Goal: Task Accomplishment & Management: Manage account settings

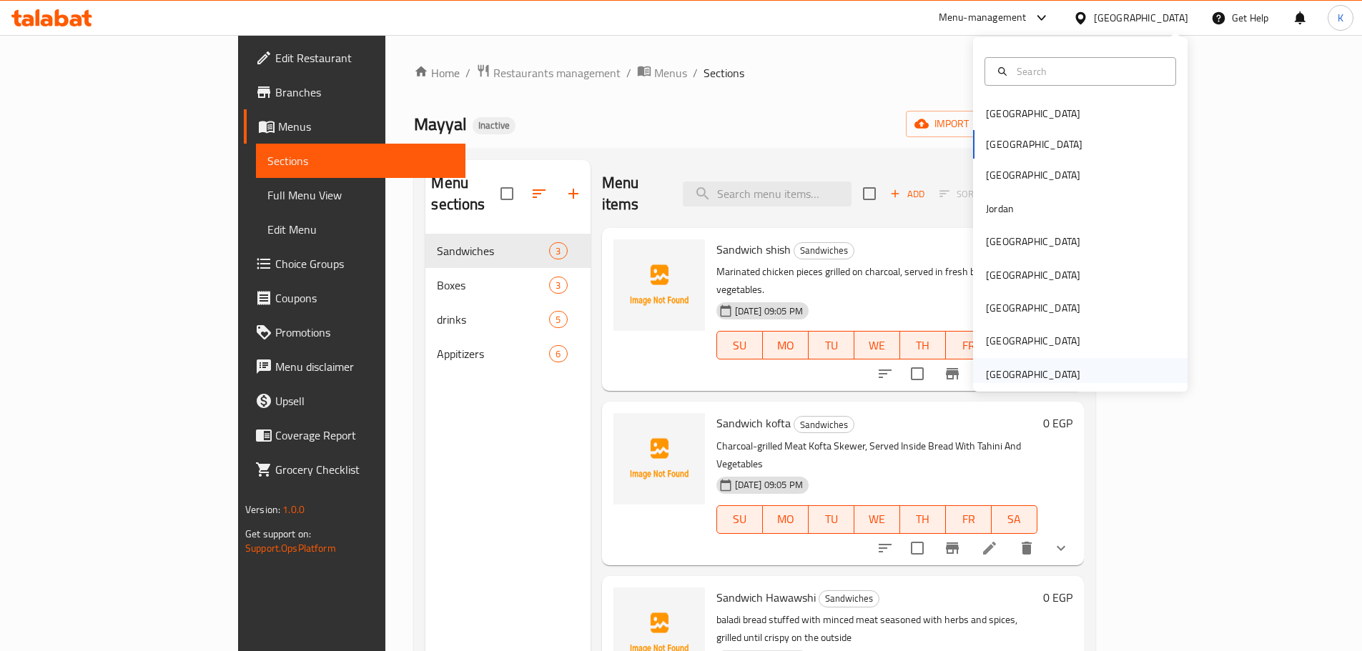
click at [986, 371] on div "[GEOGRAPHIC_DATA]" at bounding box center [1033, 375] width 94 height 16
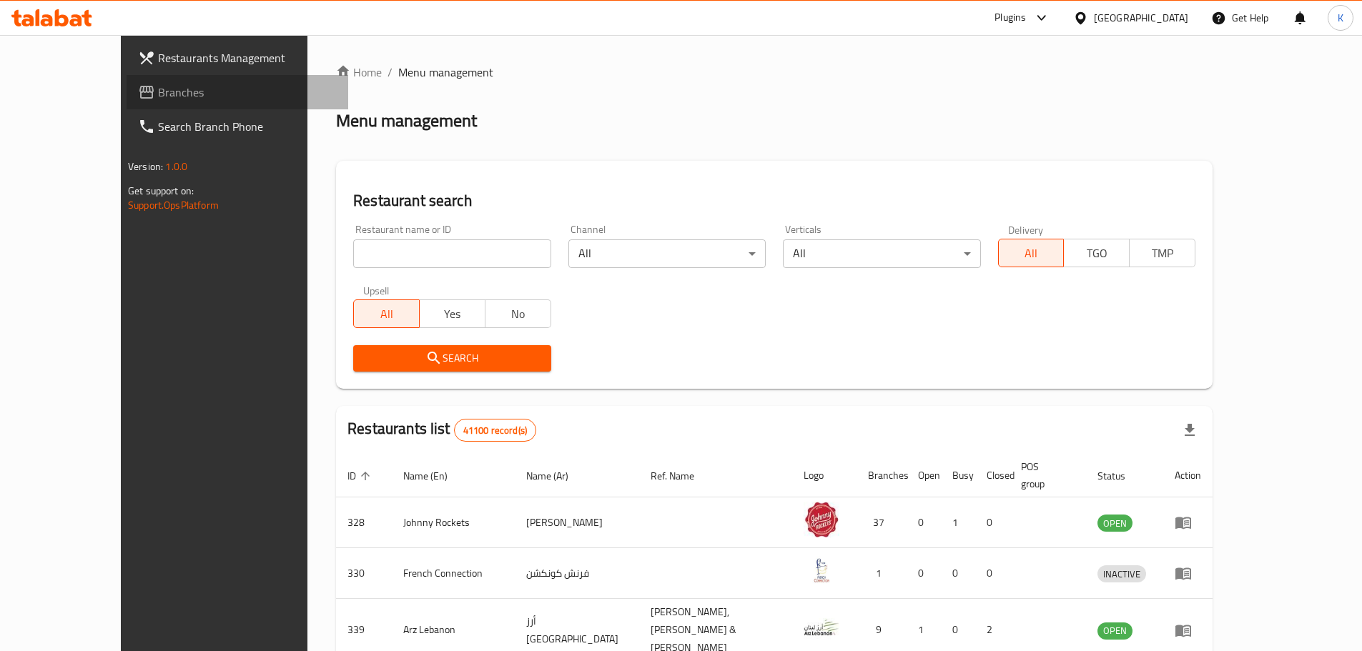
click at [158, 86] on span "Branches" at bounding box center [247, 92] width 179 height 17
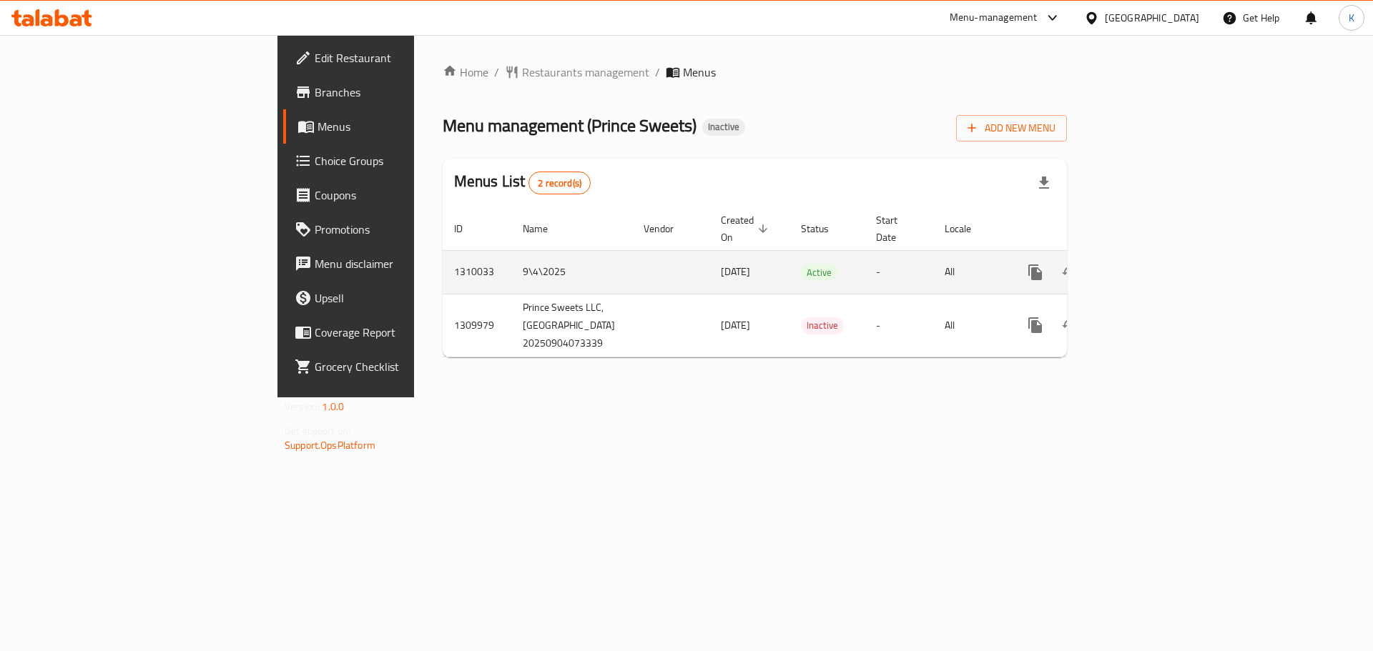
click at [1156, 255] on link "enhanced table" at bounding box center [1138, 272] width 34 height 34
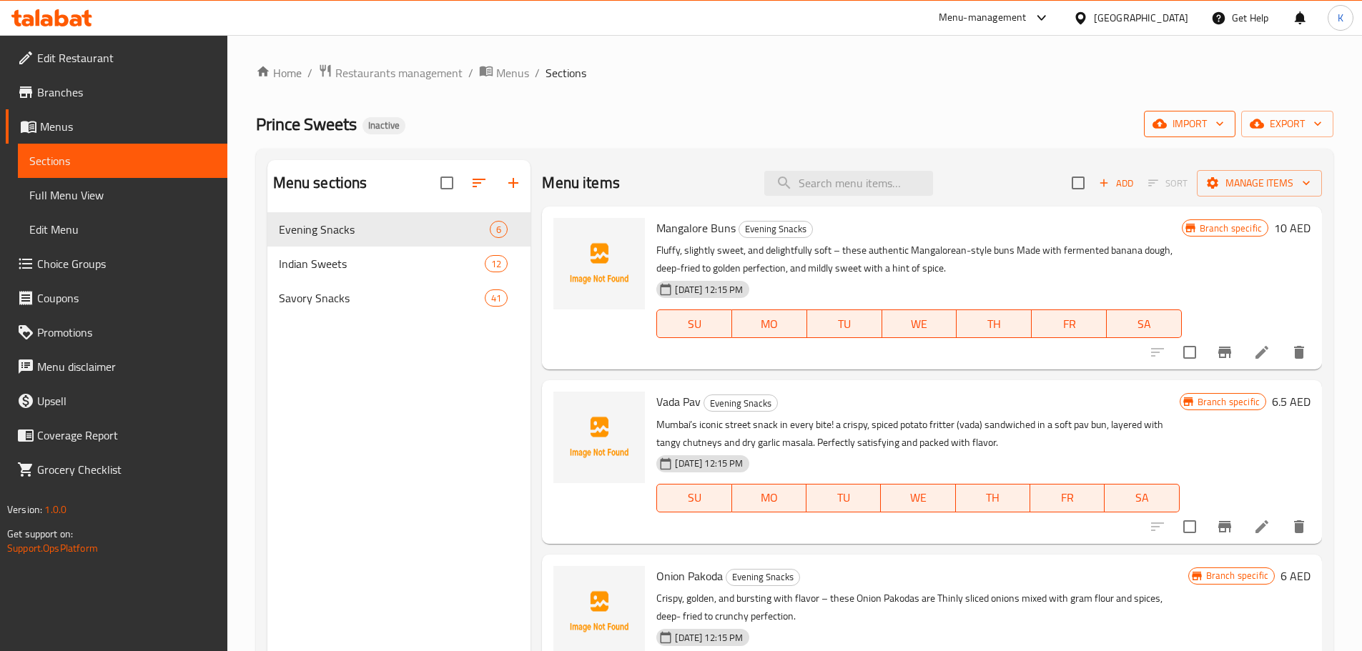
click at [1185, 125] on span "import" at bounding box center [1190, 124] width 69 height 18
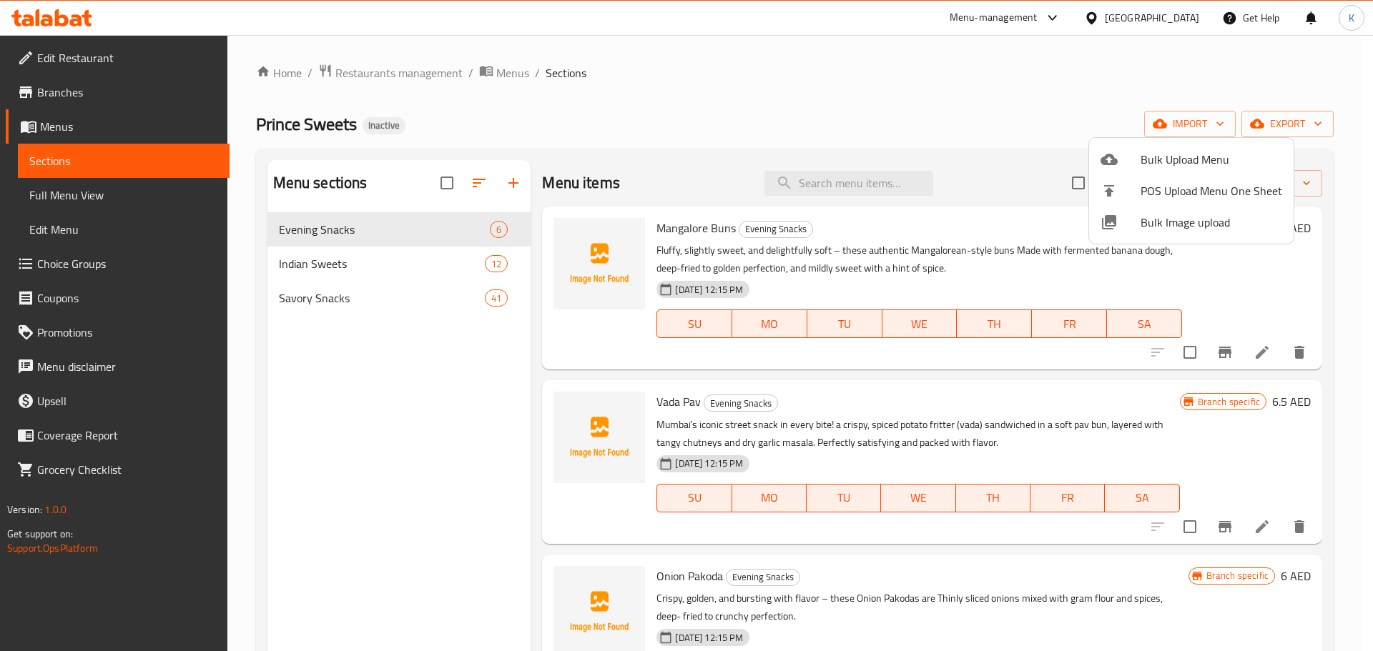
click at [1191, 225] on span "Bulk Image upload" at bounding box center [1212, 222] width 142 height 17
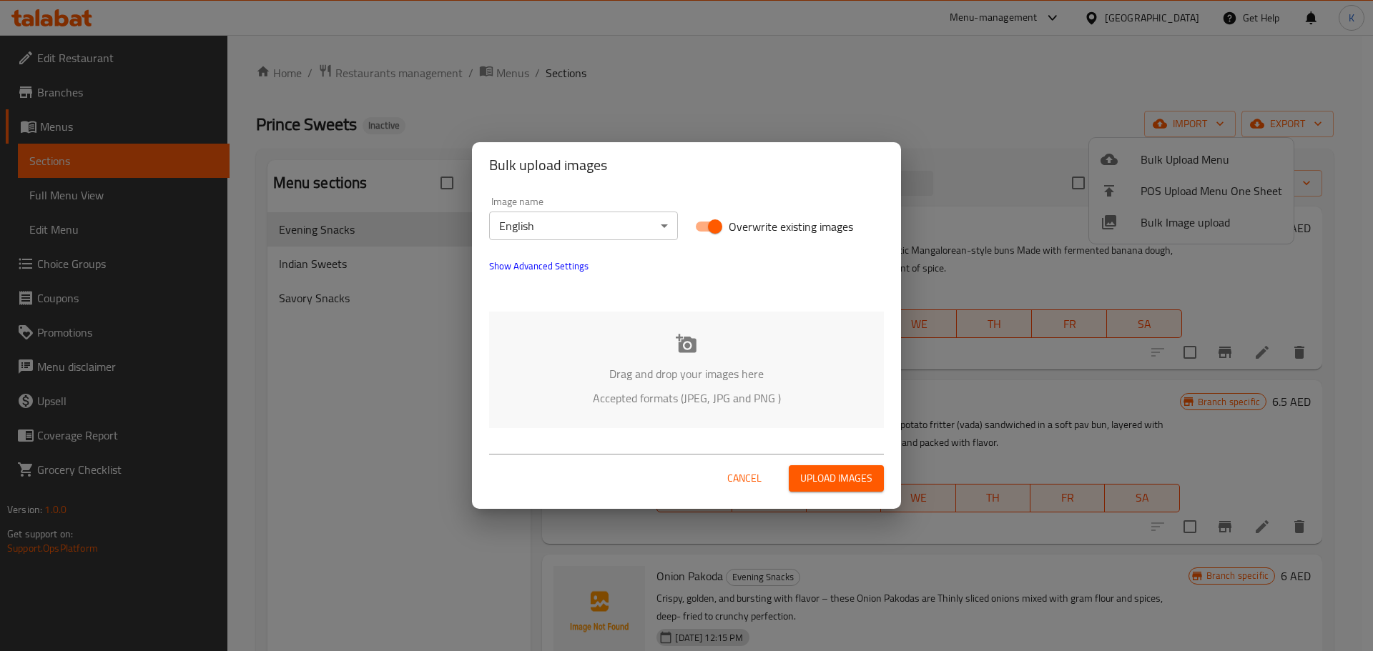
click at [684, 352] on icon at bounding box center [686, 343] width 21 height 19
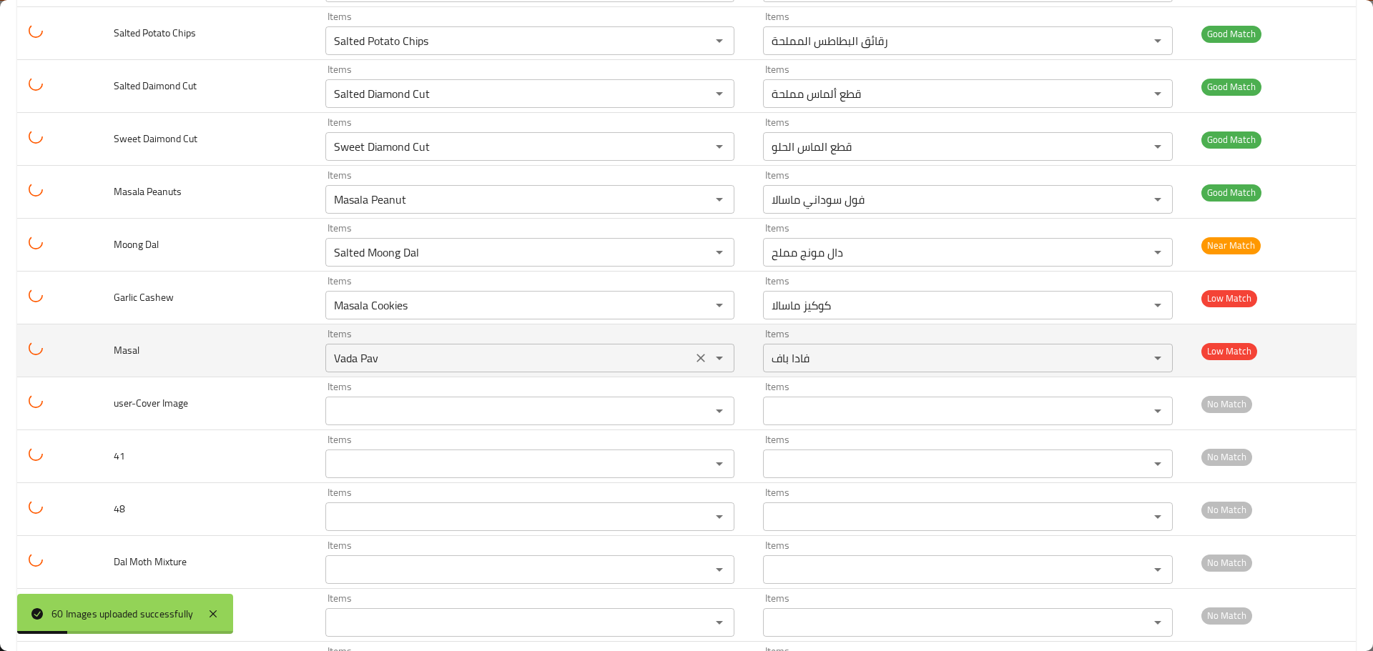
scroll to position [2771, 0]
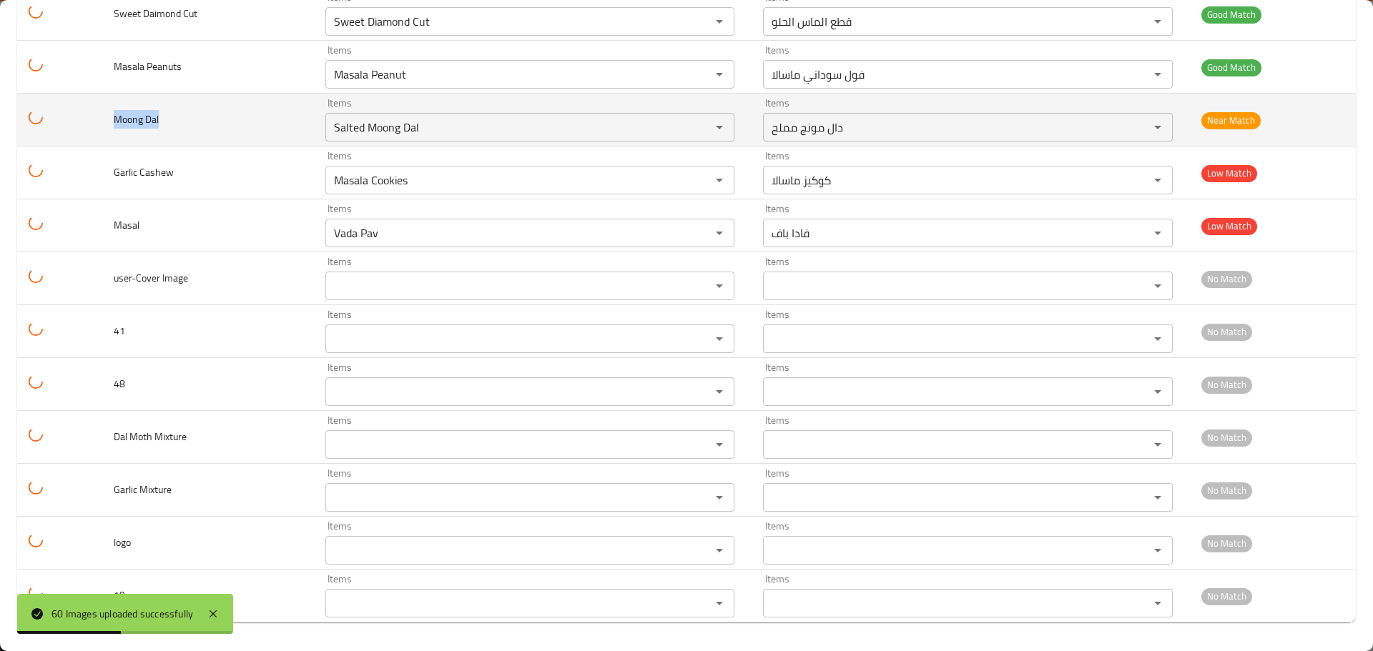
drag, startPoint x: 194, startPoint y: 117, endPoint x: 75, endPoint y: 114, distance: 118.8
click at [75, 114] on tr "Moong Dal Items Salted Moong Dal Items Items دال مونج مملح Items Near Match" at bounding box center [686, 120] width 1339 height 53
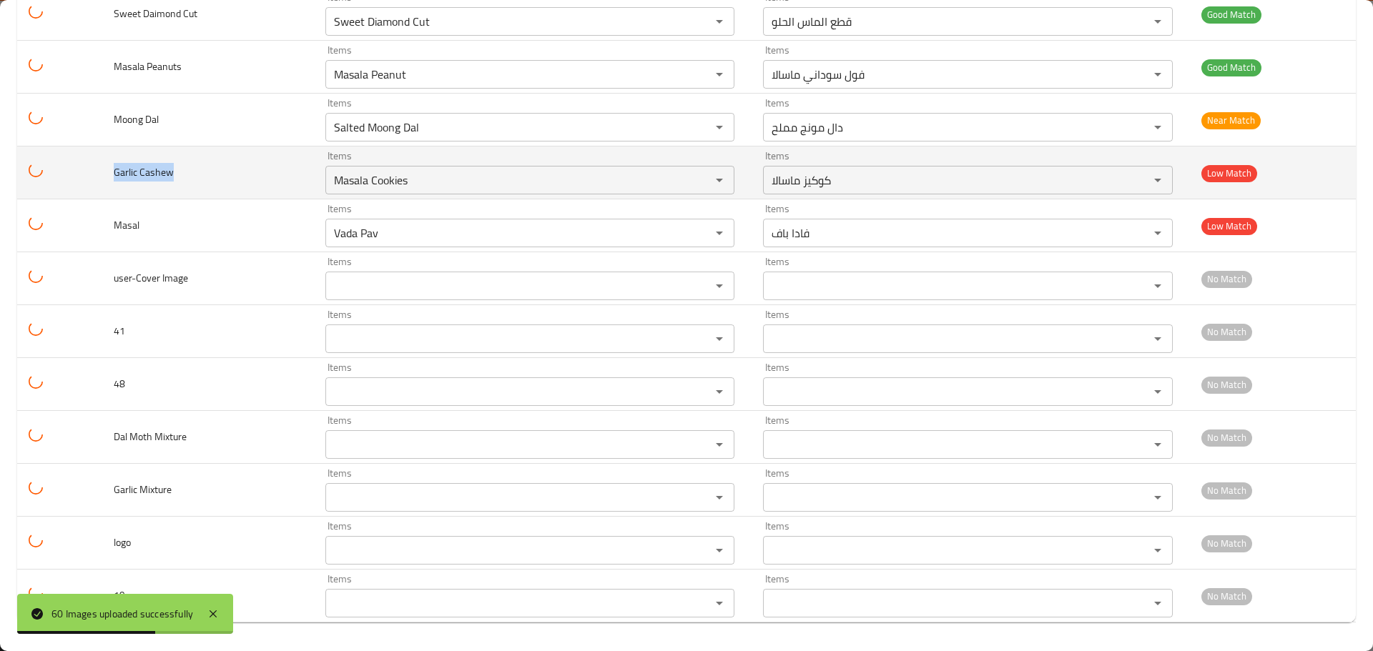
drag, startPoint x: 143, startPoint y: 167, endPoint x: 99, endPoint y: 170, distance: 43.7
click at [106, 169] on td "Garlic Cashew" at bounding box center [207, 173] width 211 height 53
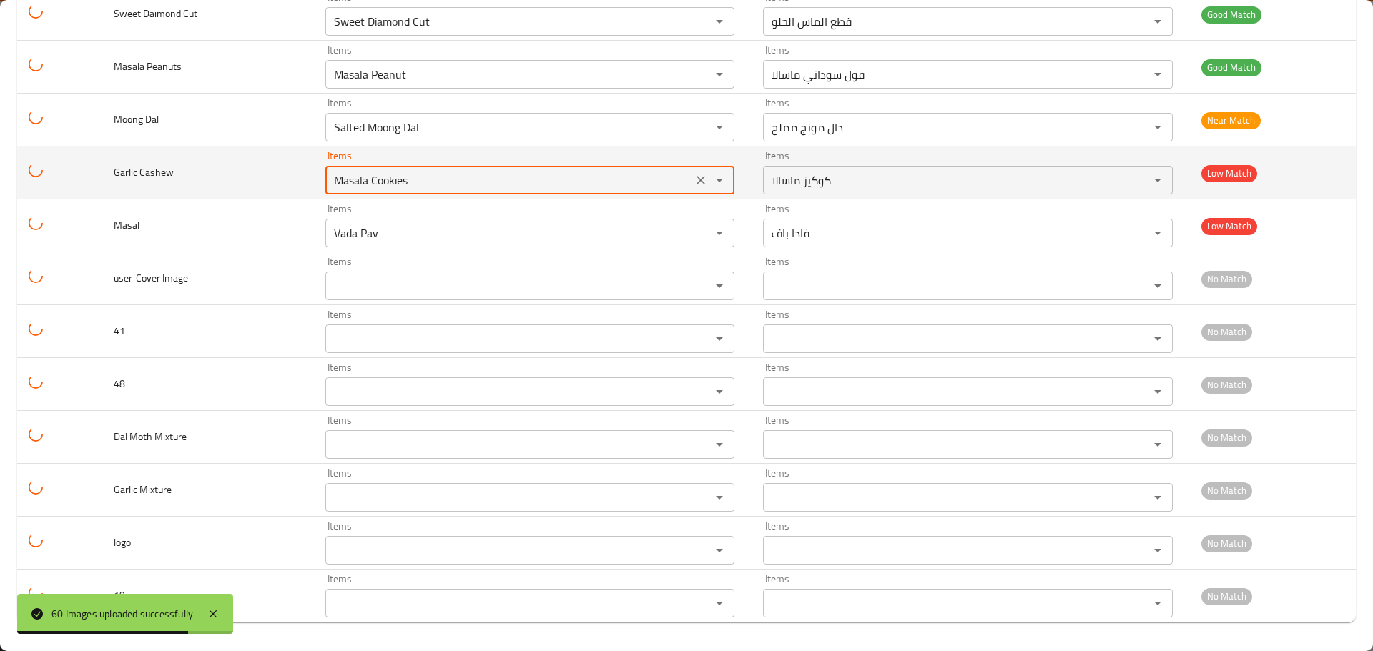
drag, startPoint x: 358, startPoint y: 184, endPoint x: 157, endPoint y: 179, distance: 201.0
click at [157, 179] on tr "Garlic Cashew Items Masala Cookies Items Items كوكيز ماسالا Items Low Match" at bounding box center [686, 173] width 1339 height 53
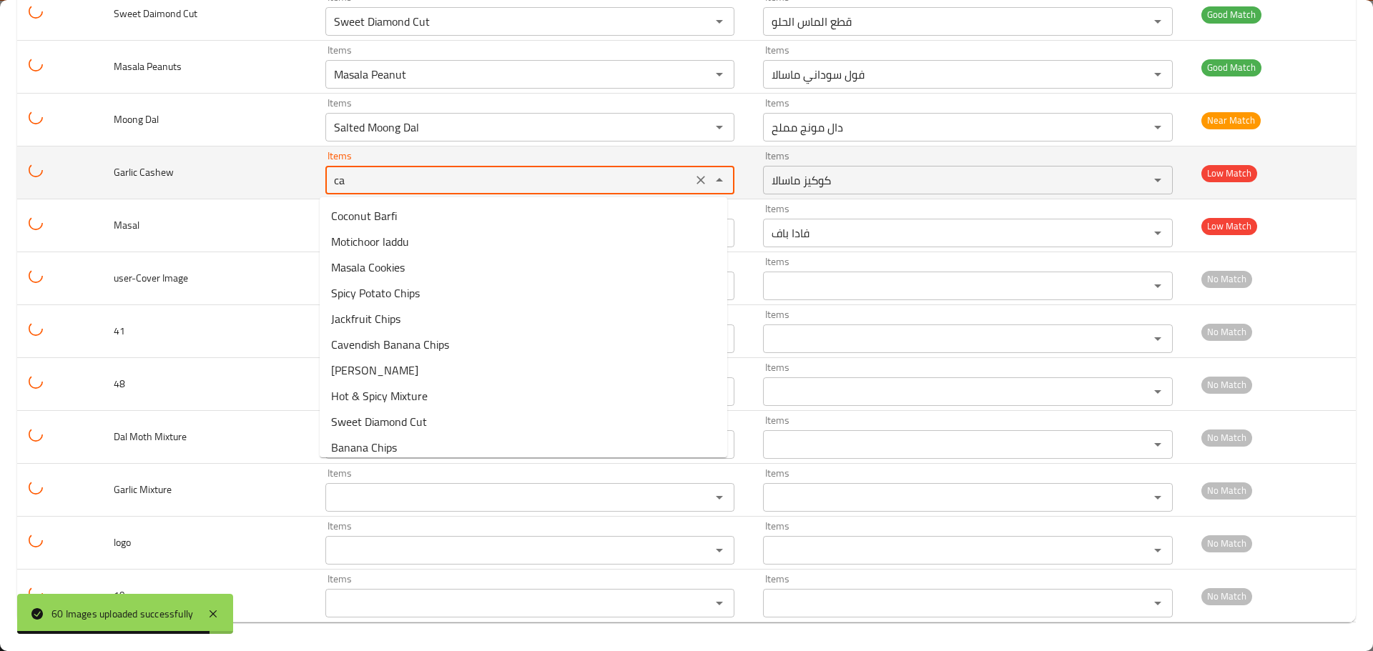
type Cashew "cas"
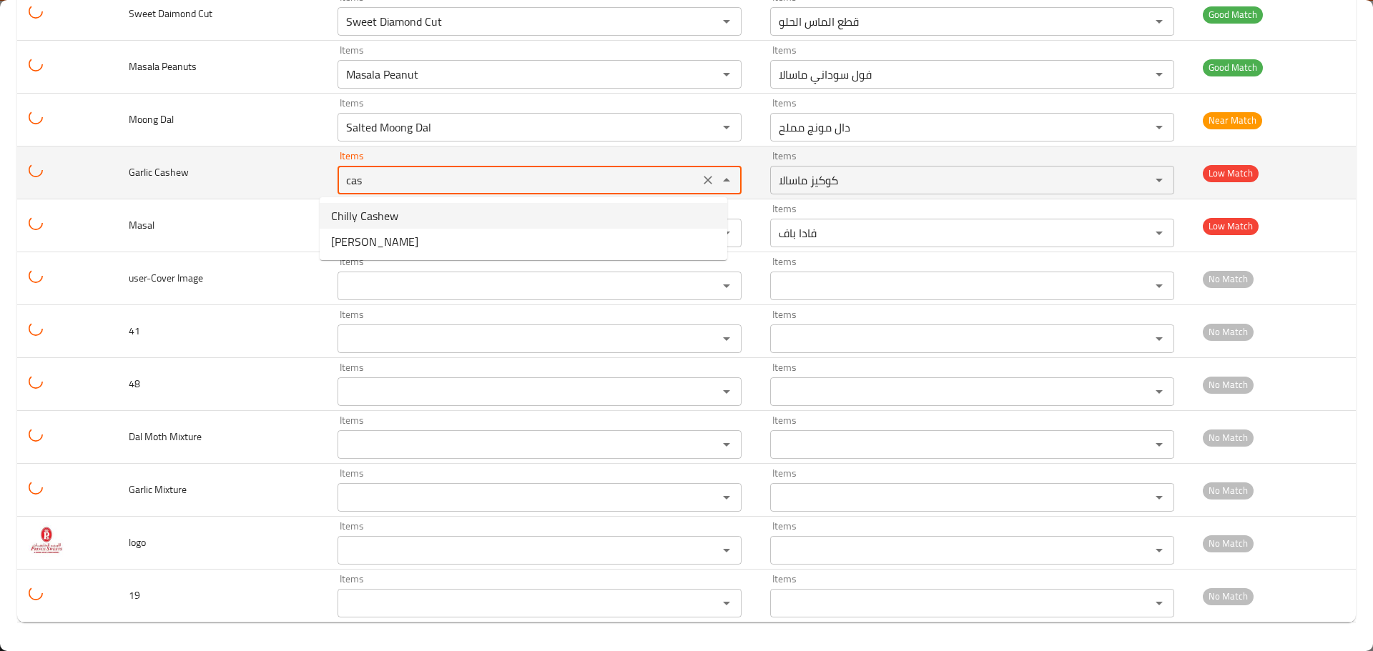
drag, startPoint x: 375, startPoint y: 180, endPoint x: 287, endPoint y: 172, distance: 87.6
click at [287, 172] on tr "Garlic Cashew Items cas Items Items كوكيز ماسالا Items Low Match" at bounding box center [686, 173] width 1339 height 53
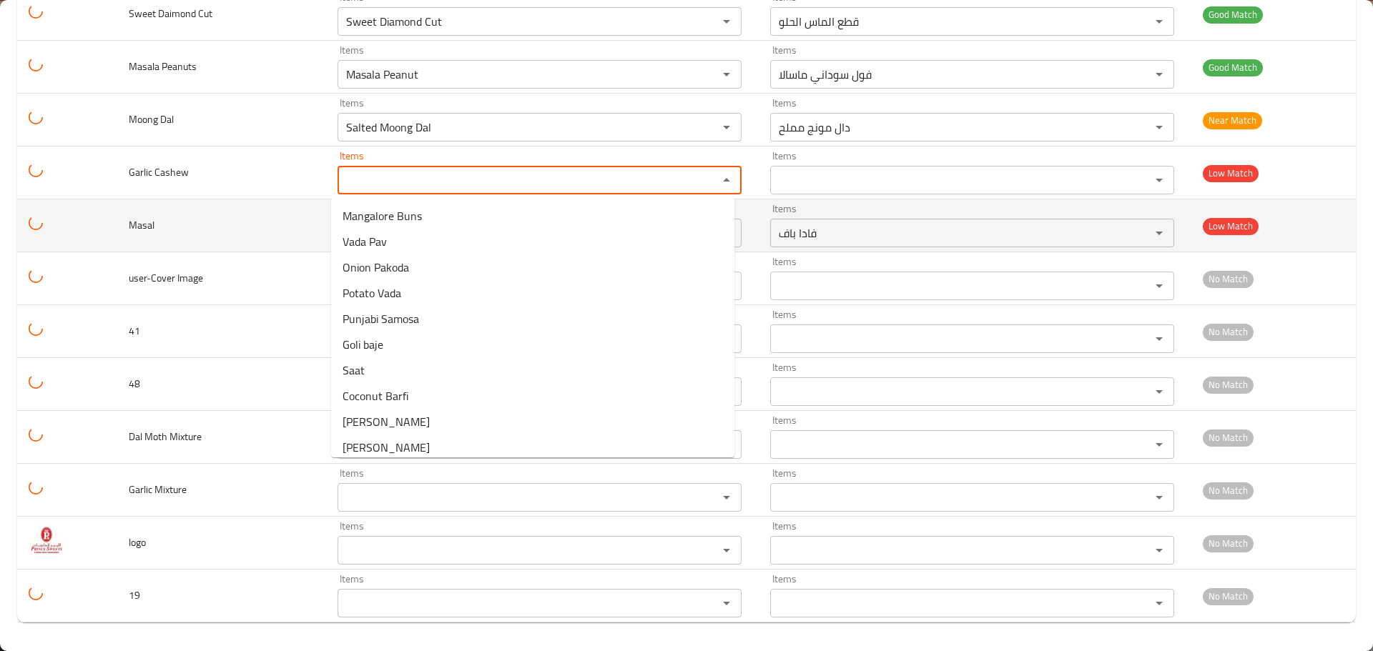
click at [234, 225] on td "Masal" at bounding box center [221, 226] width 209 height 53
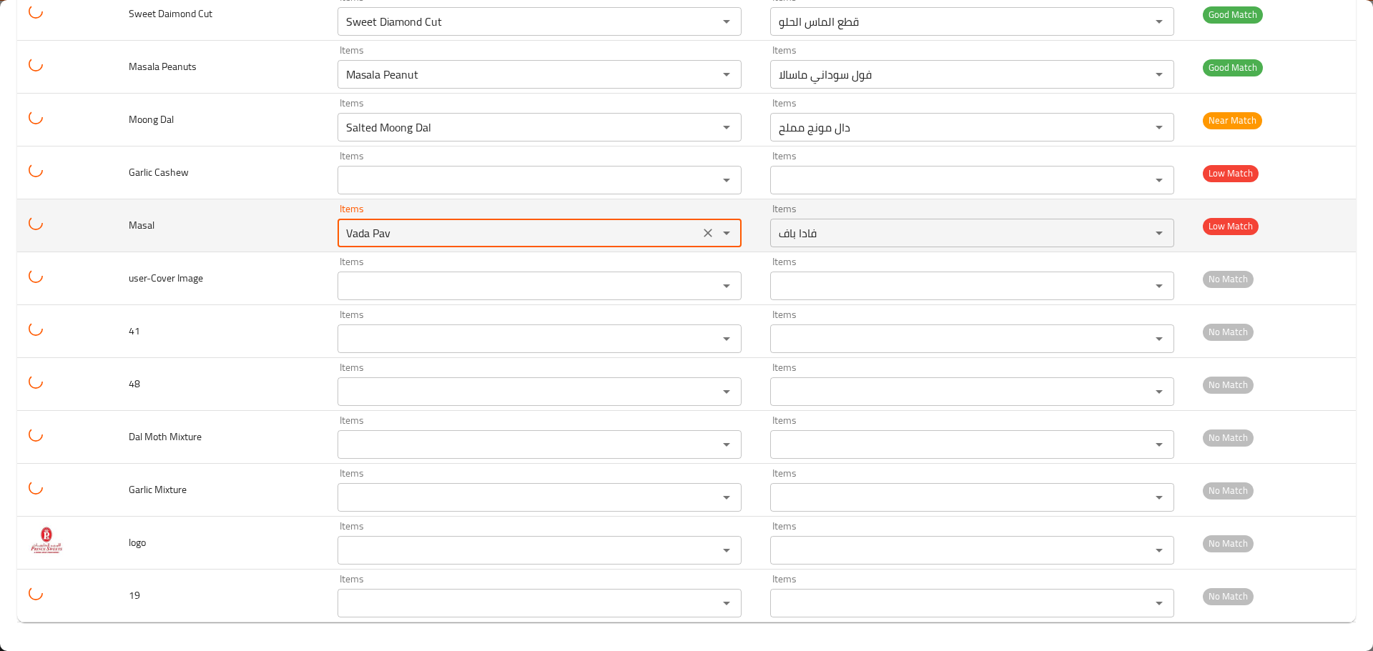
drag, startPoint x: 398, startPoint y: 230, endPoint x: 208, endPoint y: 202, distance: 192.2
click at [208, 202] on tr "Masal Items Vada Pav Items Items فادا باف Items Low Match" at bounding box center [686, 226] width 1339 height 53
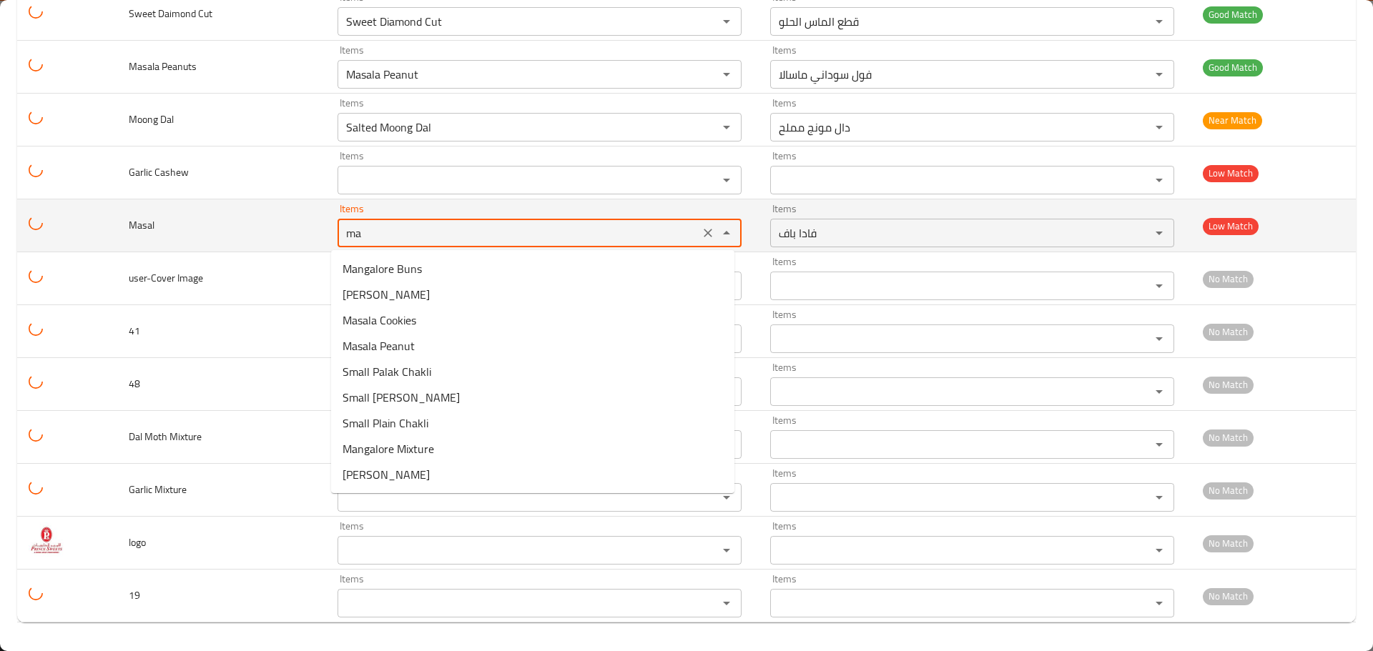
type input "mas"
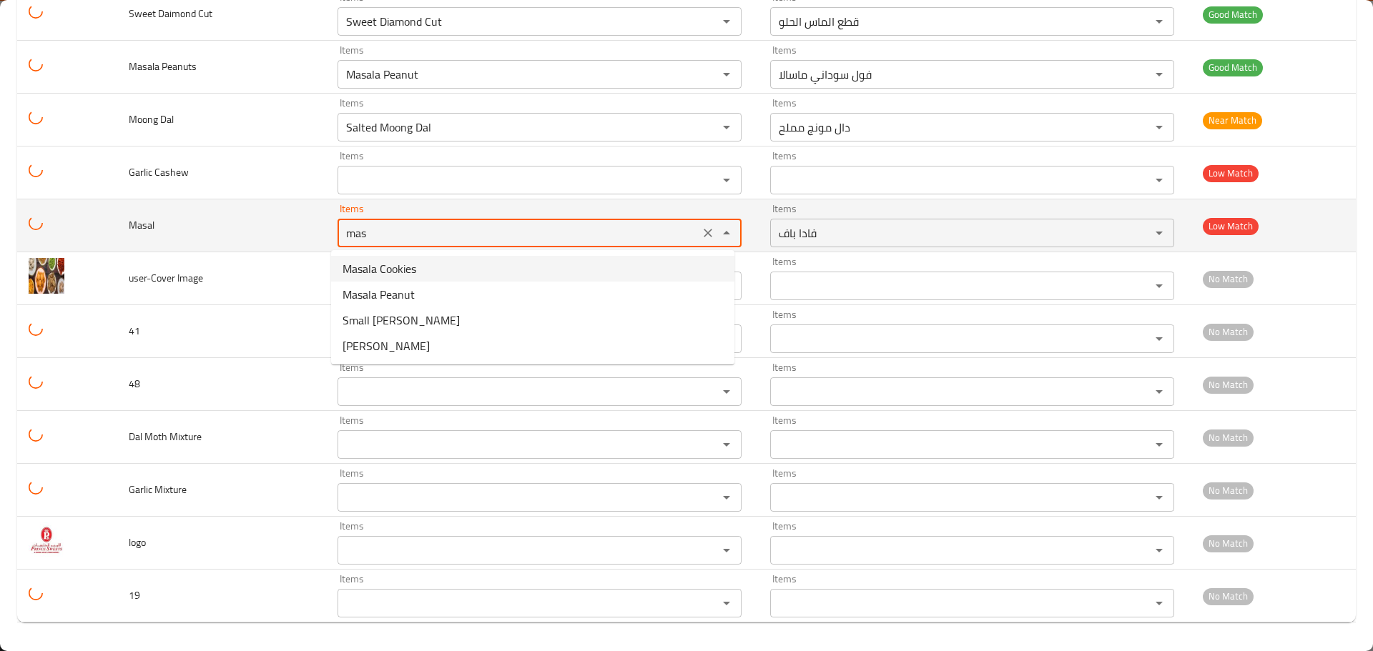
drag, startPoint x: 378, startPoint y: 237, endPoint x: 226, endPoint y: 218, distance: 153.5
click at [232, 218] on tr "Masal Items mas Items Items فادا باف Items Low Match" at bounding box center [686, 226] width 1339 height 53
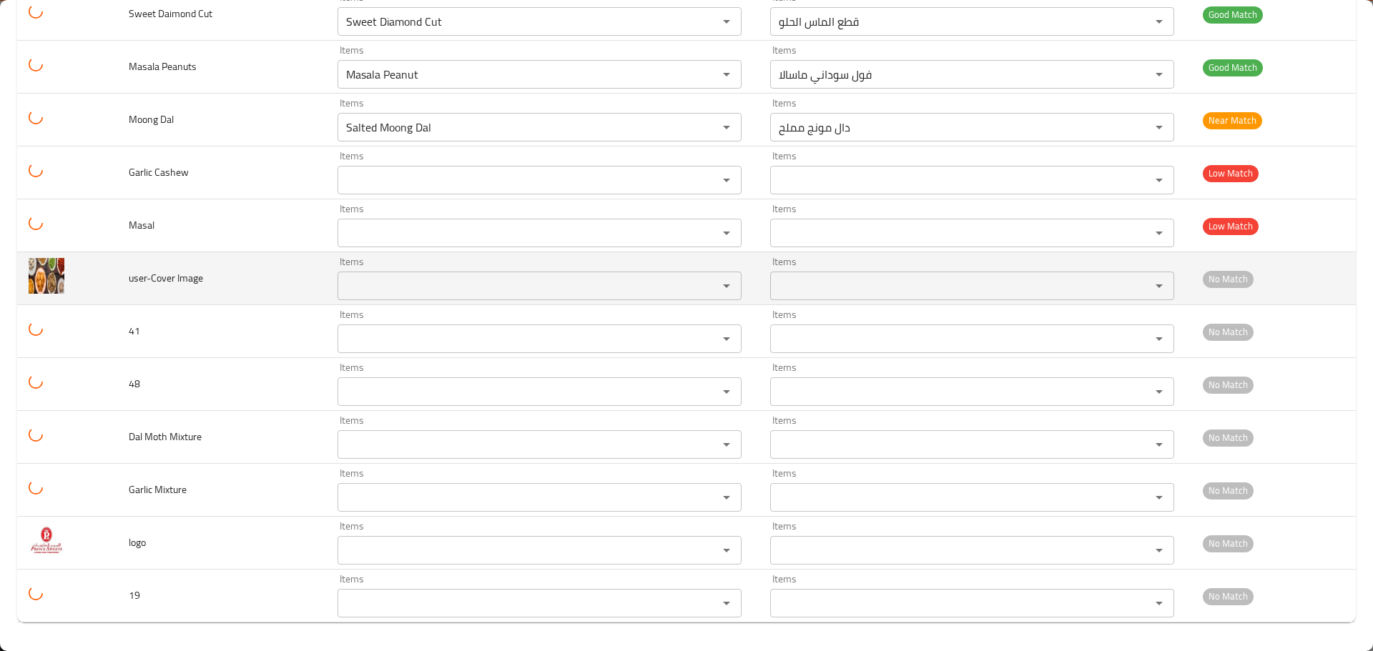
click at [207, 268] on td "user-Cover Image" at bounding box center [221, 278] width 209 height 53
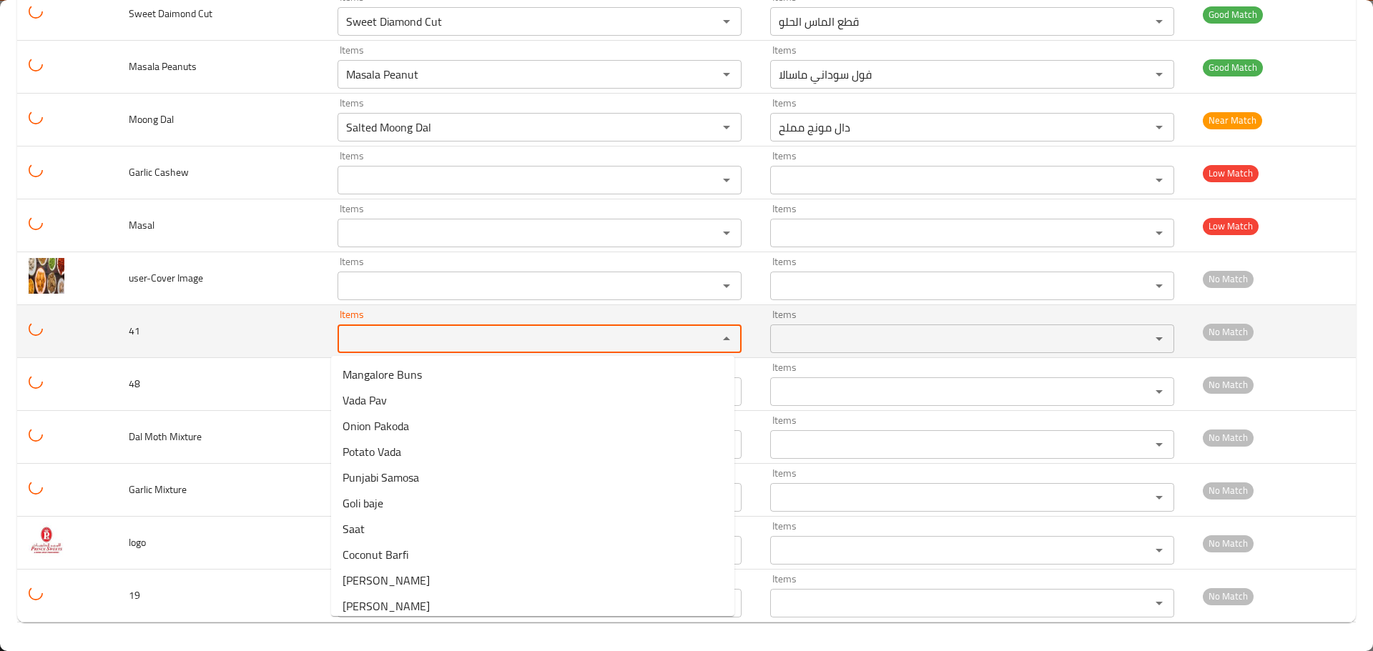
click at [350, 339] on input "Items" at bounding box center [518, 339] width 353 height 20
type input "4"
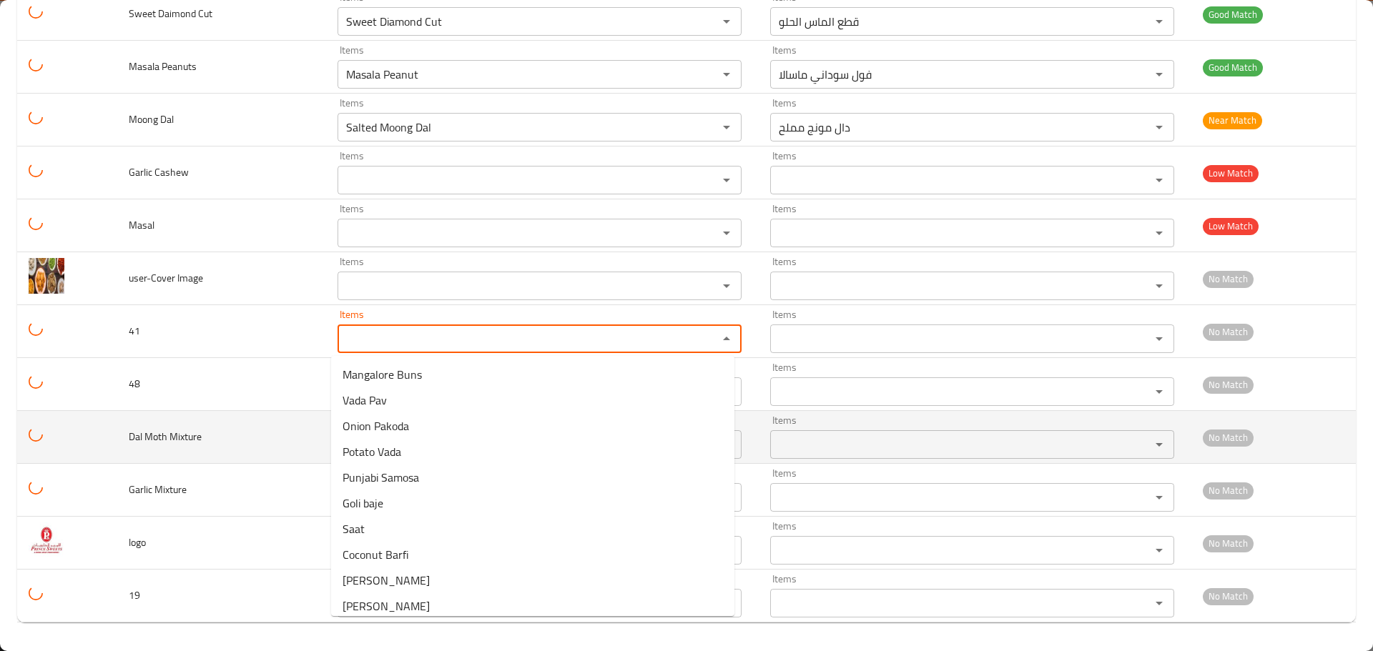
click at [242, 443] on td "Dal Moth Mixture" at bounding box center [221, 437] width 209 height 53
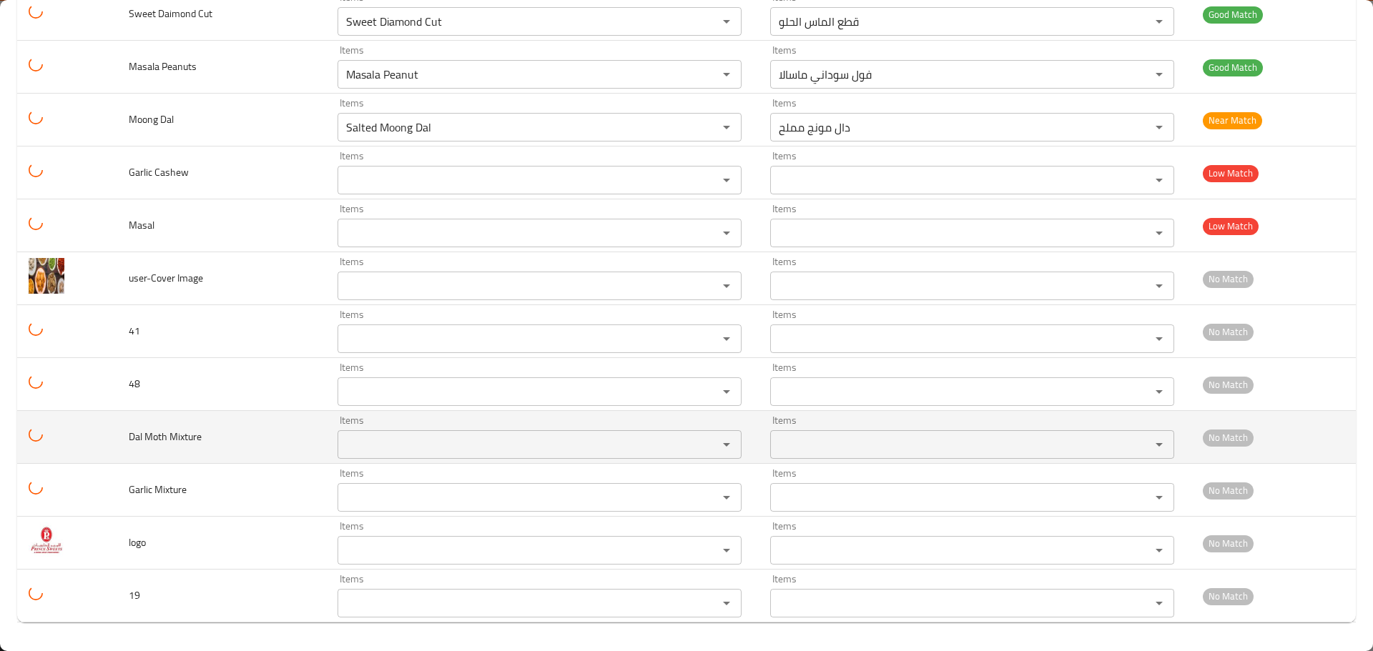
click at [369, 445] on Mixture "Items" at bounding box center [518, 445] width 353 height 20
drag, startPoint x: 370, startPoint y: 445, endPoint x: 269, endPoint y: 446, distance: 101.5
click at [269, 446] on tr "Dal Moth Mixture Items ,ix Items Items Items No Match" at bounding box center [686, 437] width 1339 height 53
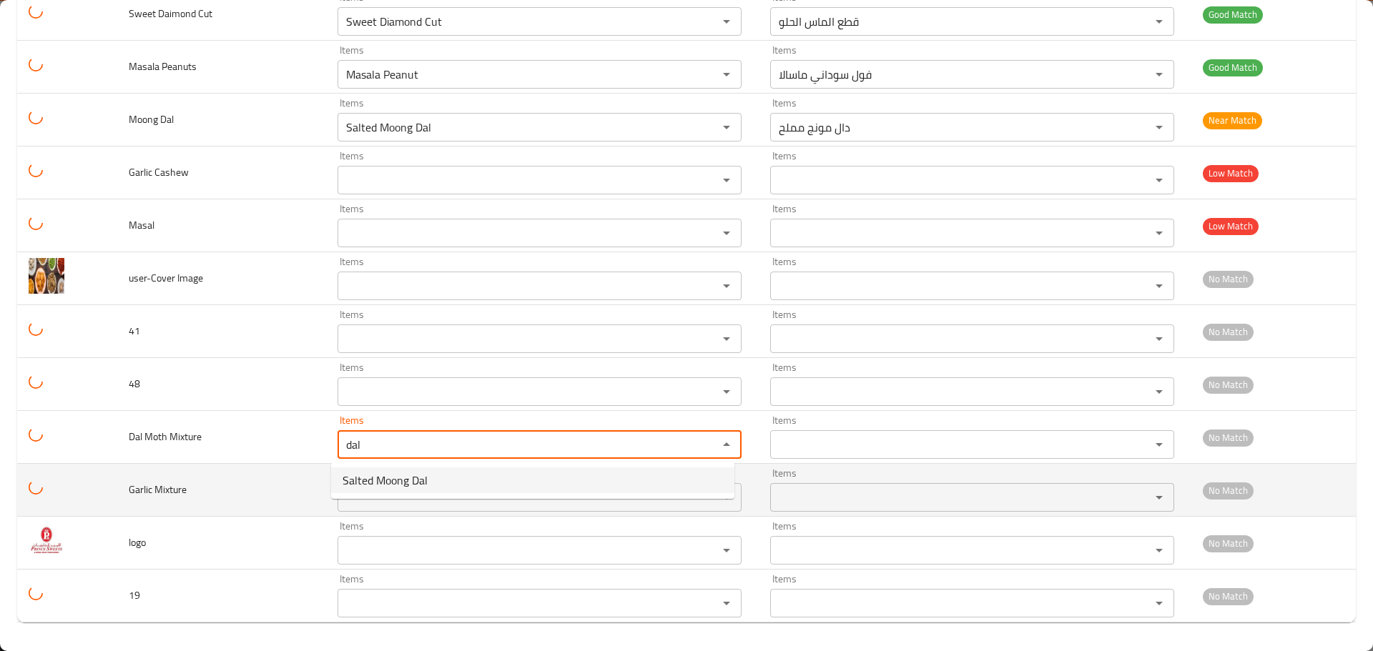
type Mixture "dal"
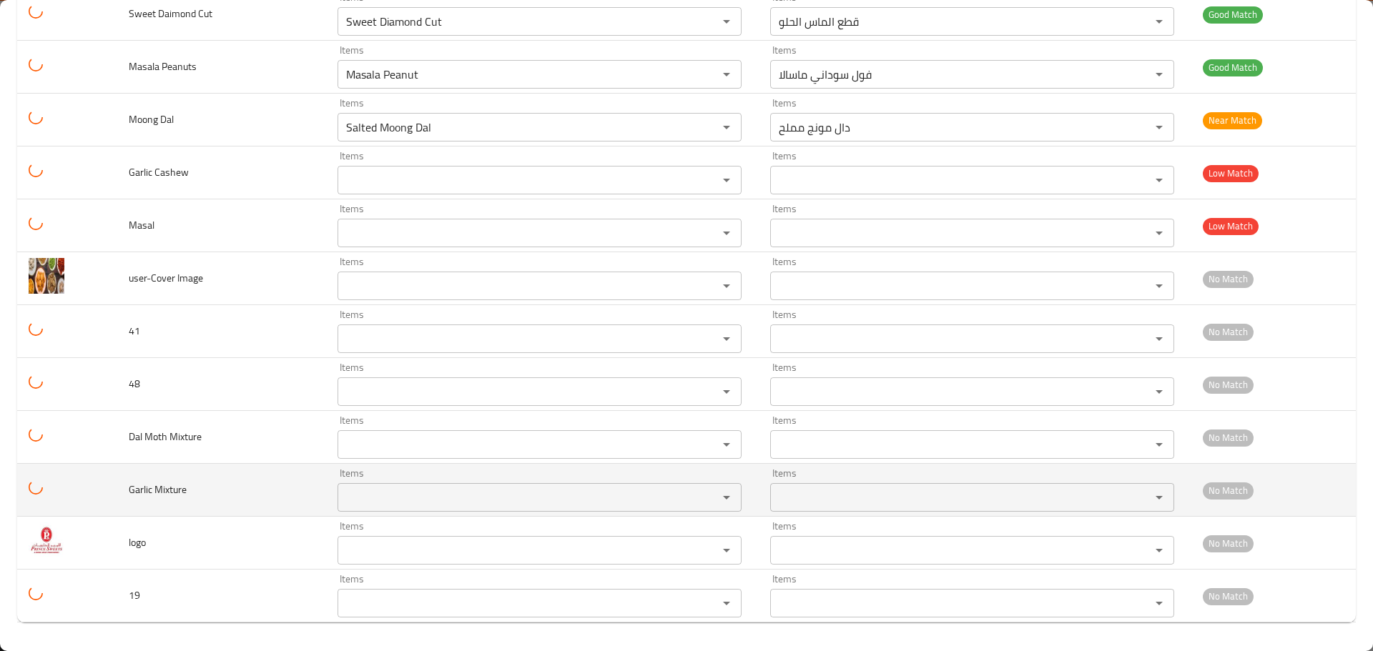
click at [238, 482] on td "Garlic Mixture" at bounding box center [221, 490] width 209 height 53
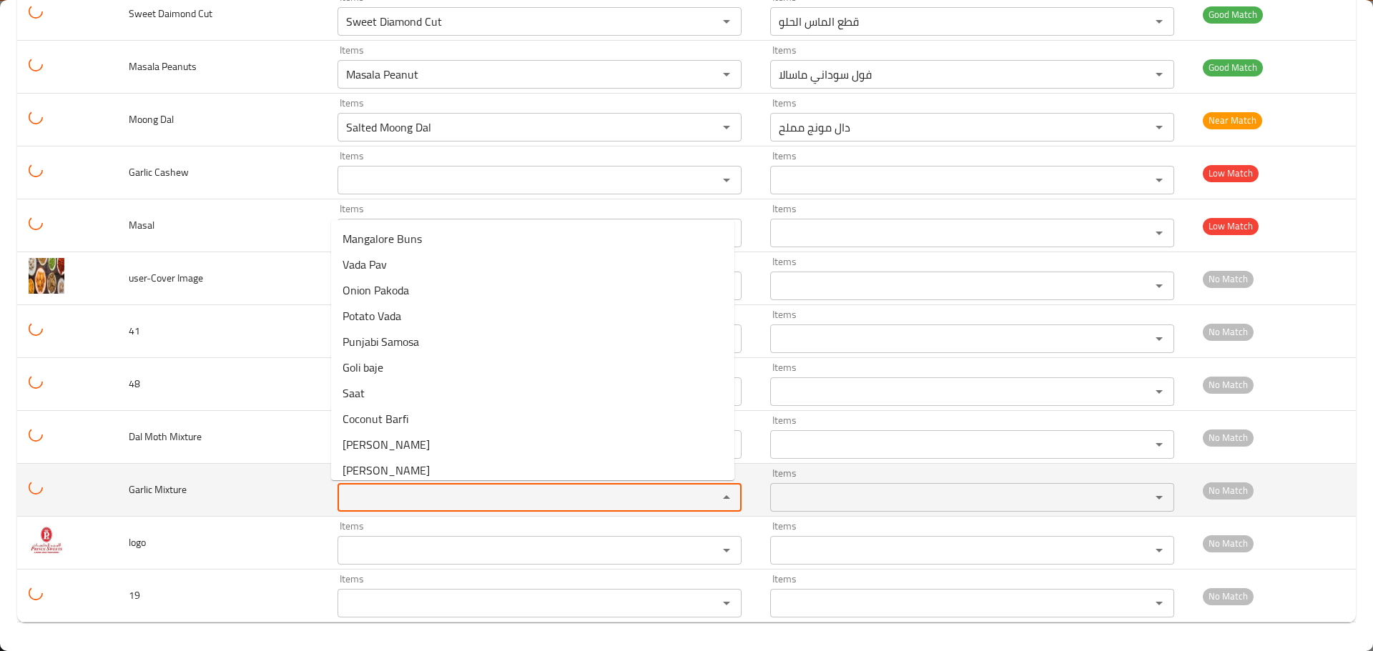
click at [346, 499] on Mixture "Items" at bounding box center [518, 498] width 353 height 20
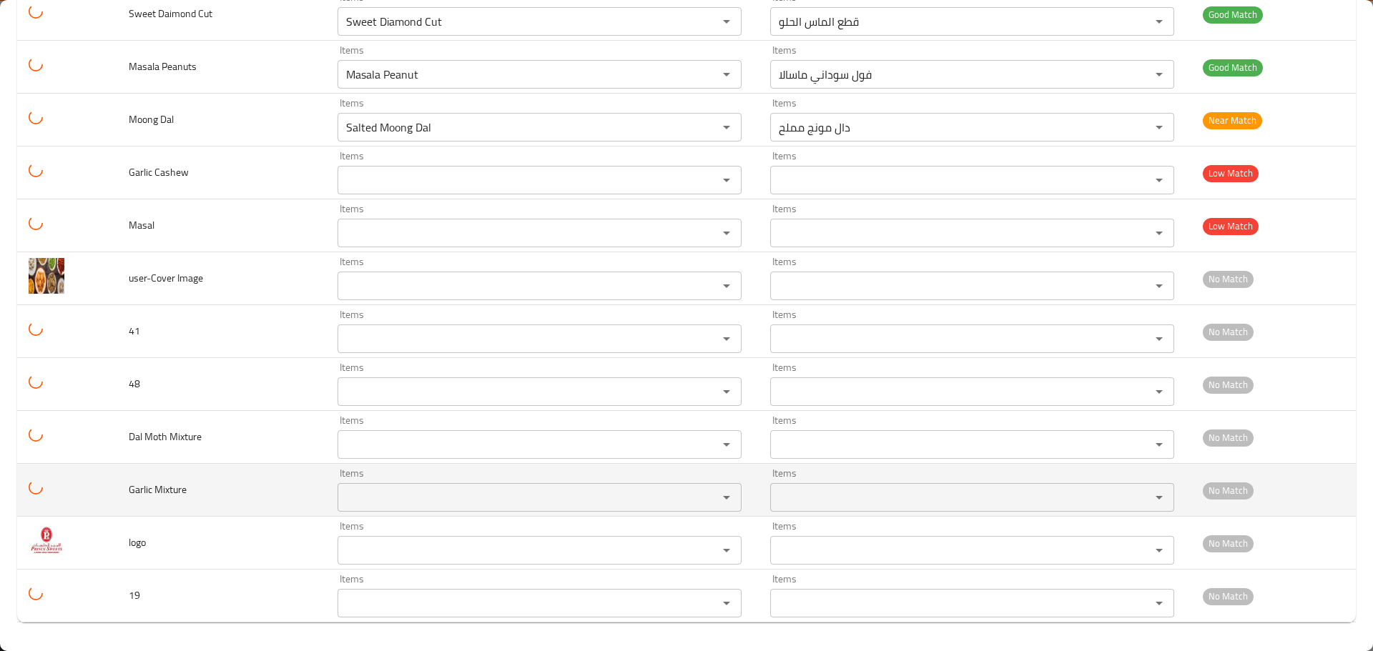
click at [251, 511] on td "Garlic Mixture" at bounding box center [221, 490] width 209 height 53
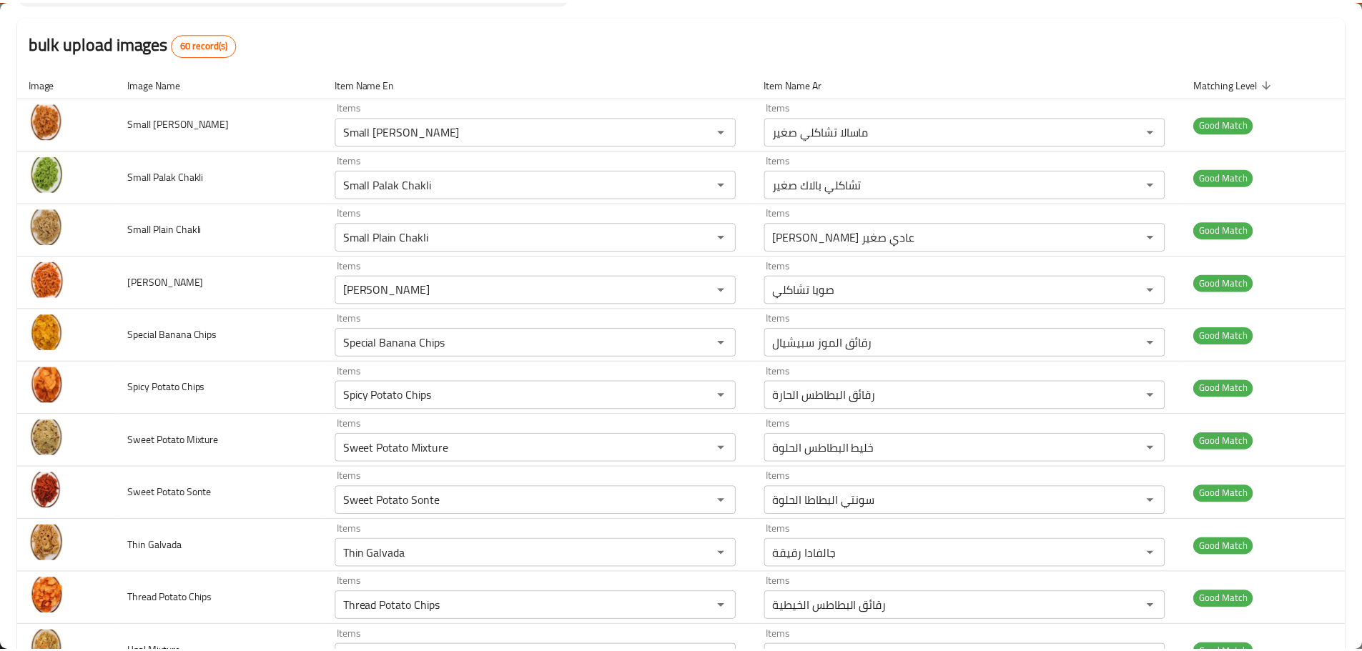
scroll to position [0, 0]
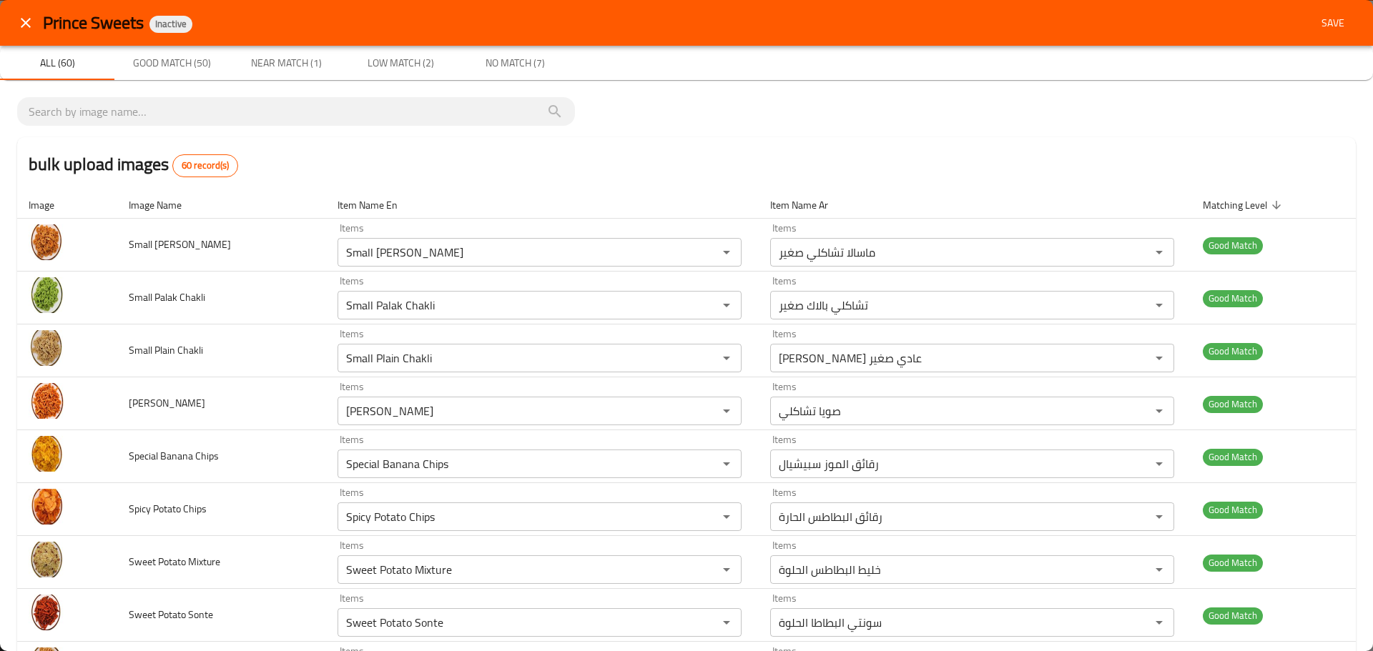
click at [1319, 25] on span "Save" at bounding box center [1333, 23] width 34 height 18
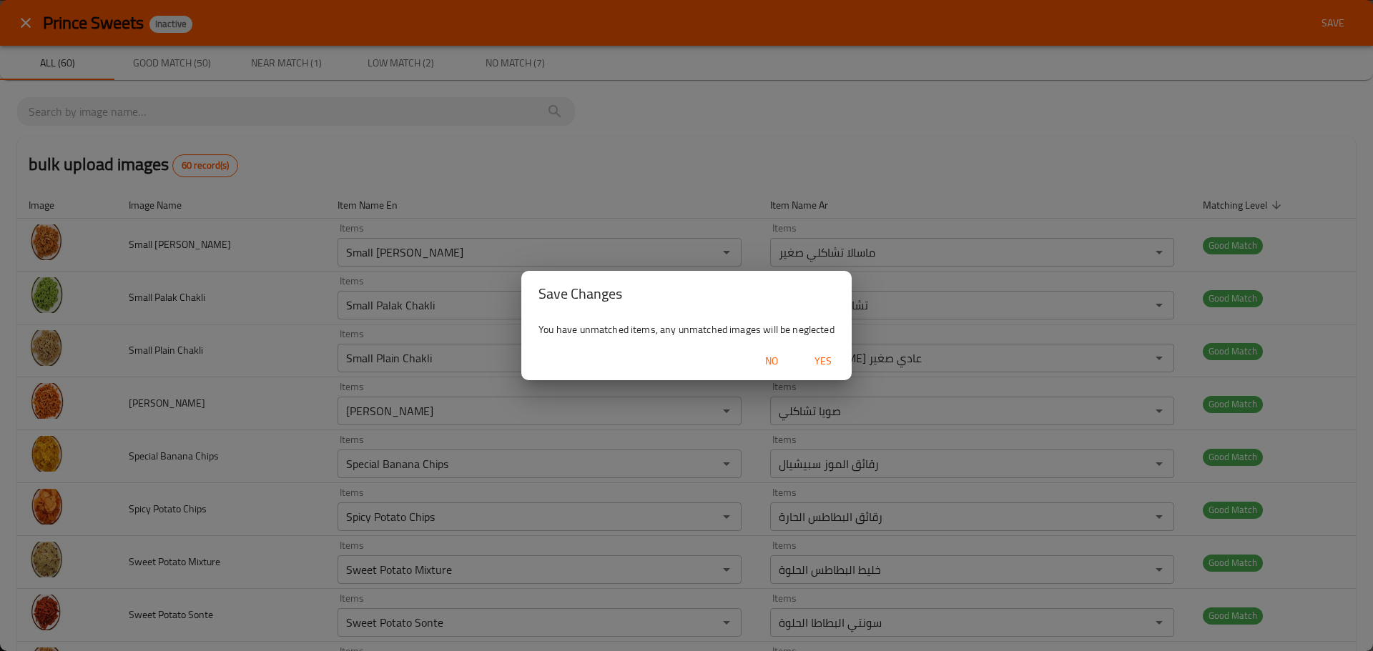
click at [811, 367] on span "Yes" at bounding box center [823, 362] width 34 height 18
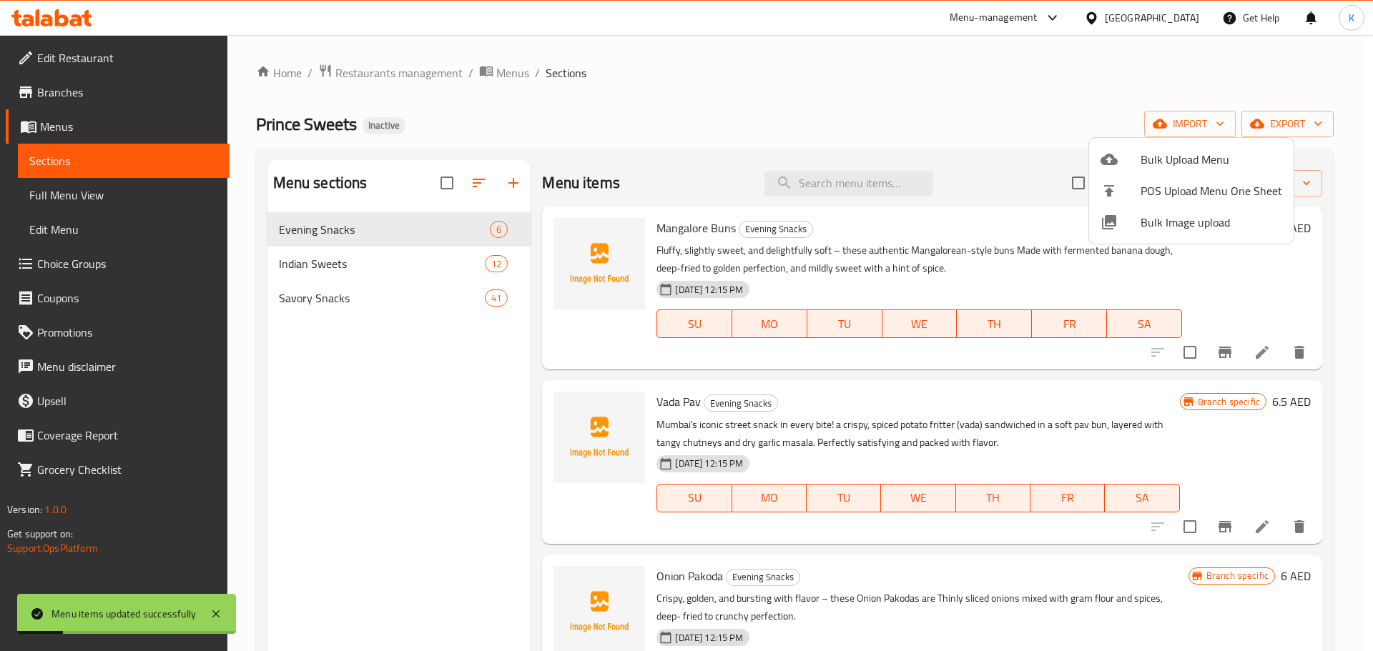
click at [108, 192] on div at bounding box center [686, 325] width 1373 height 651
click at [108, 192] on span "Full Menu View" at bounding box center [122, 195] width 187 height 17
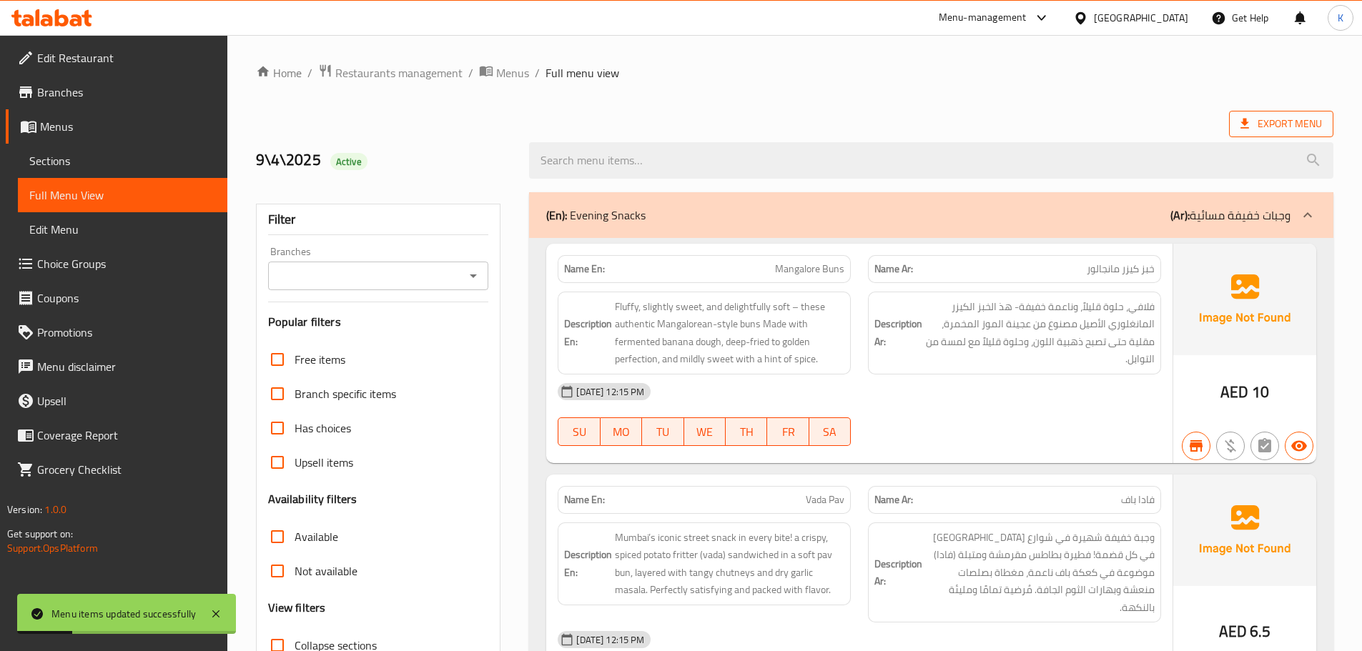
click at [1258, 123] on span "Export Menu" at bounding box center [1282, 124] width 82 height 18
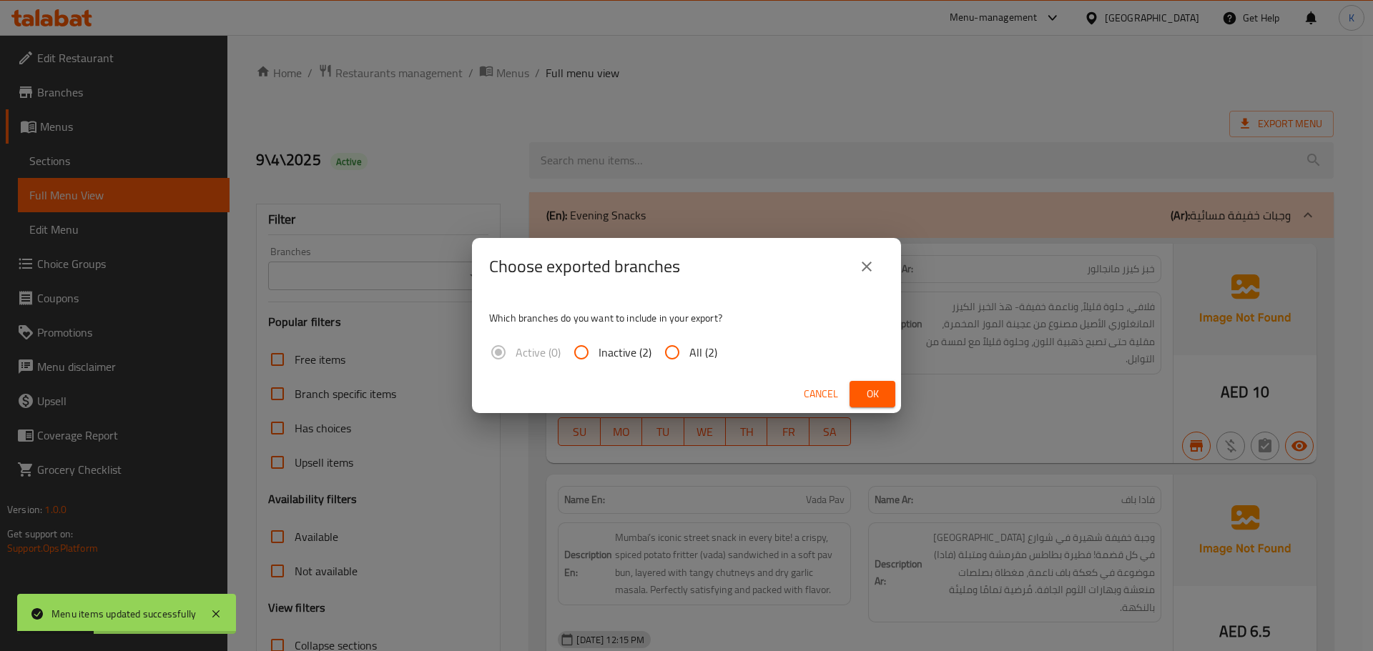
click at [673, 357] on input "All (2)" at bounding box center [672, 352] width 34 height 34
radio input "true"
click at [852, 395] on button "Ok" at bounding box center [872, 394] width 46 height 26
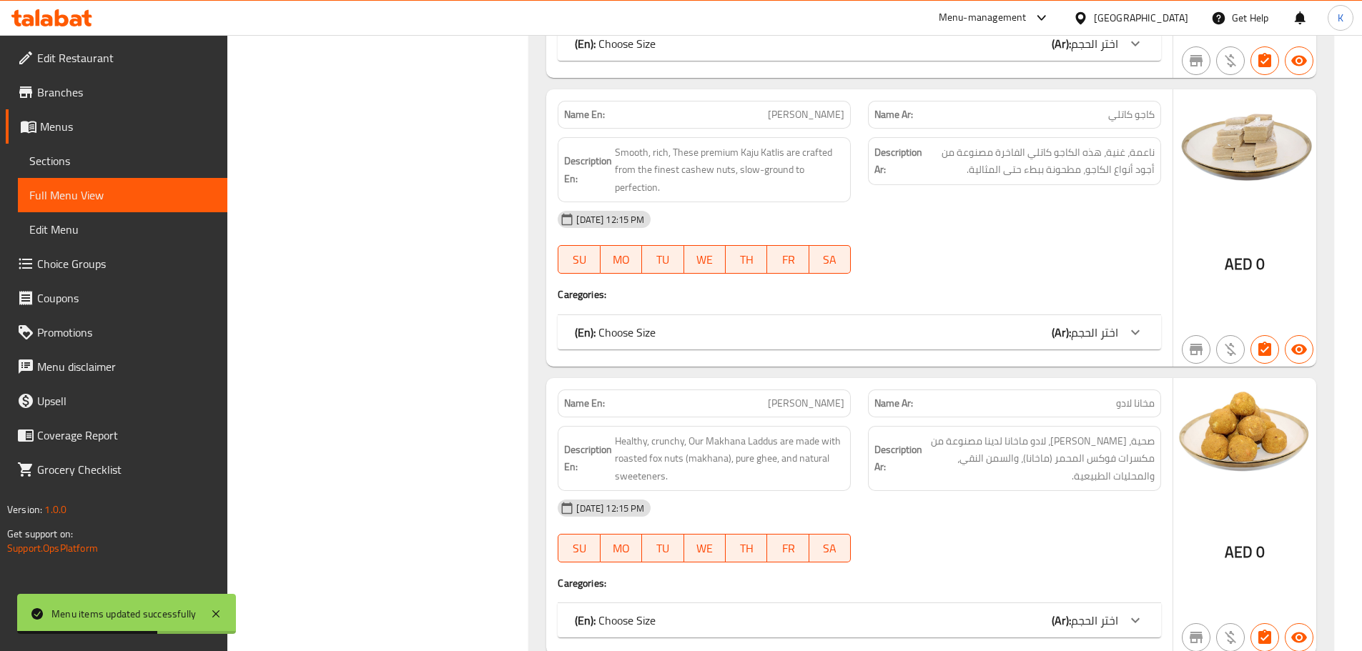
scroll to position [2217, 0]
